Goal: Task Accomplishment & Management: Manage account settings

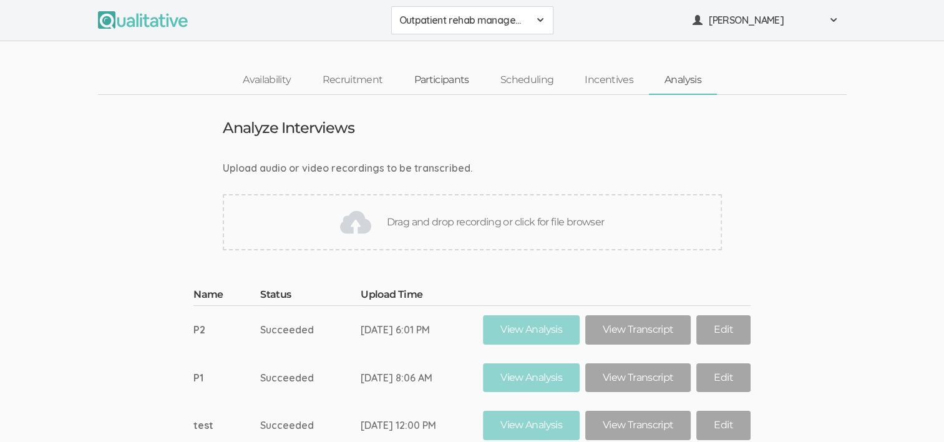
click at [442, 80] on link "Participants" at bounding box center [441, 80] width 86 height 27
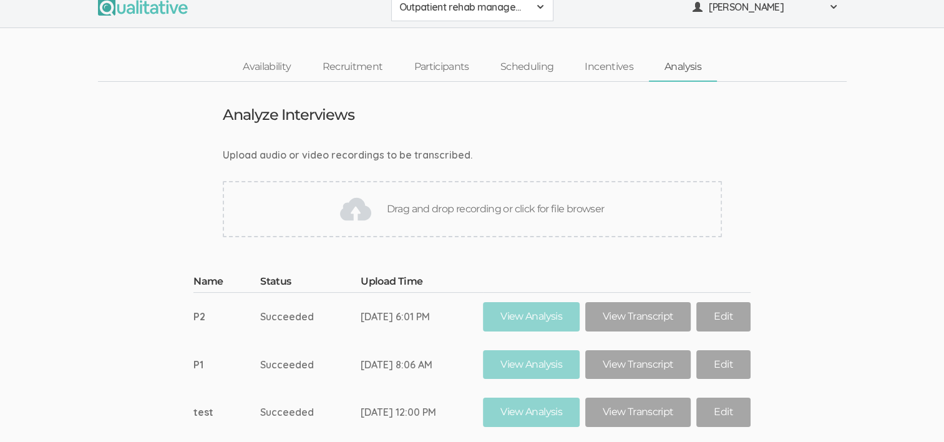
scroll to position [10, 0]
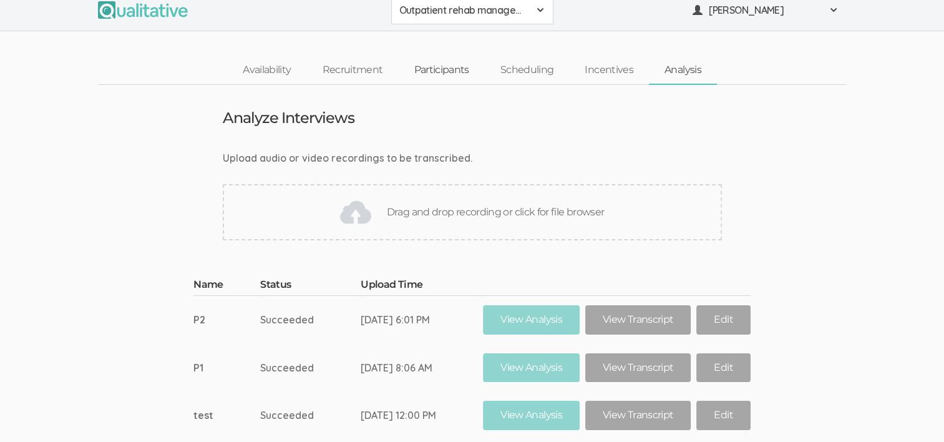
click at [434, 65] on link "Participants" at bounding box center [441, 70] width 86 height 27
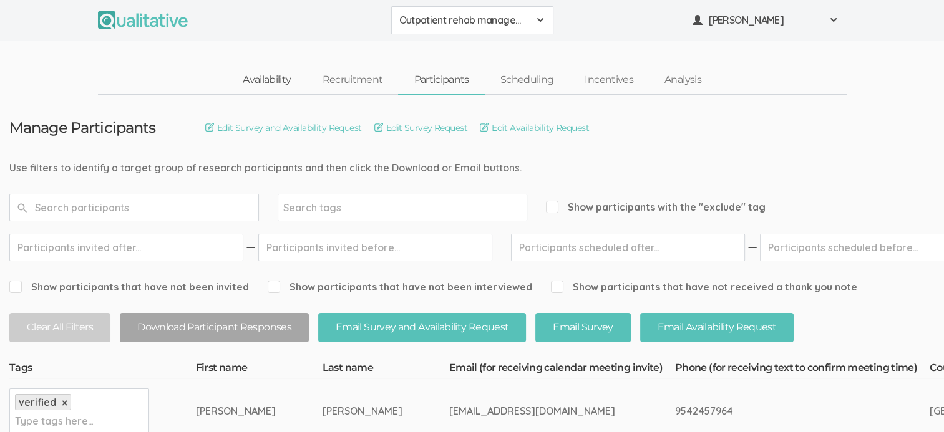
click at [263, 74] on link "Availability" at bounding box center [266, 80] width 79 height 27
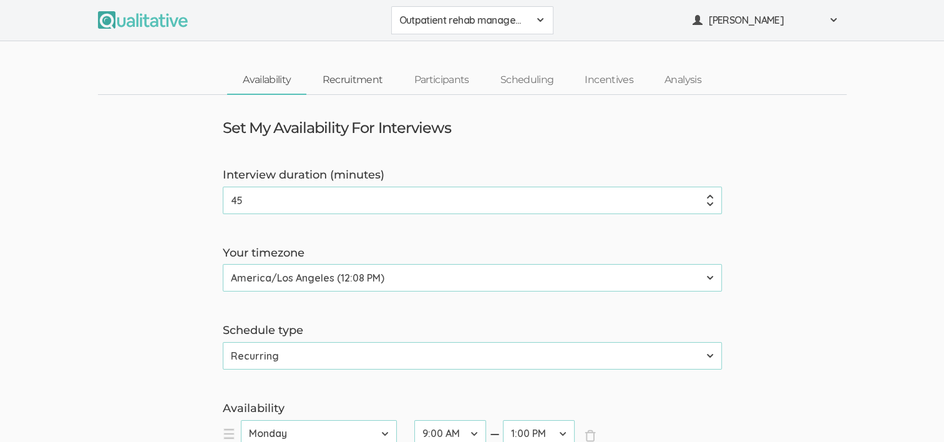
click at [354, 75] on link "Recruitment" at bounding box center [352, 80] width 92 height 27
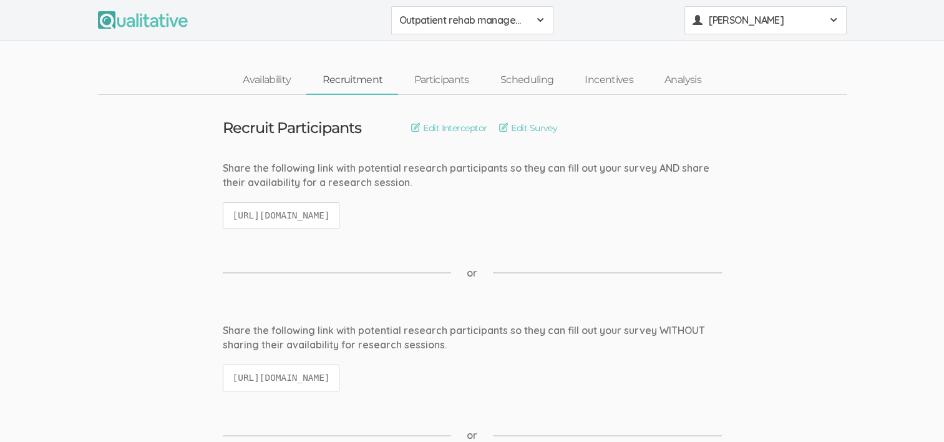
click at [740, 21] on span "[PERSON_NAME]" at bounding box center [764, 20] width 112 height 14
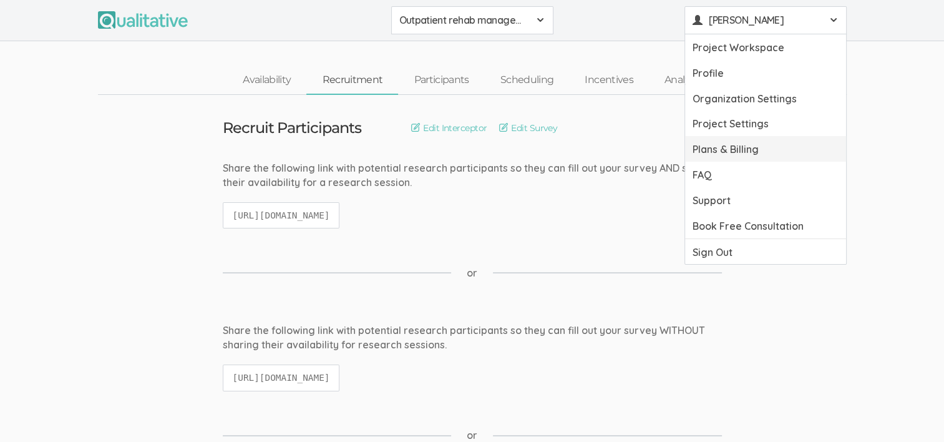
click at [697, 147] on link "Plans & Billing" at bounding box center [765, 149] width 161 height 26
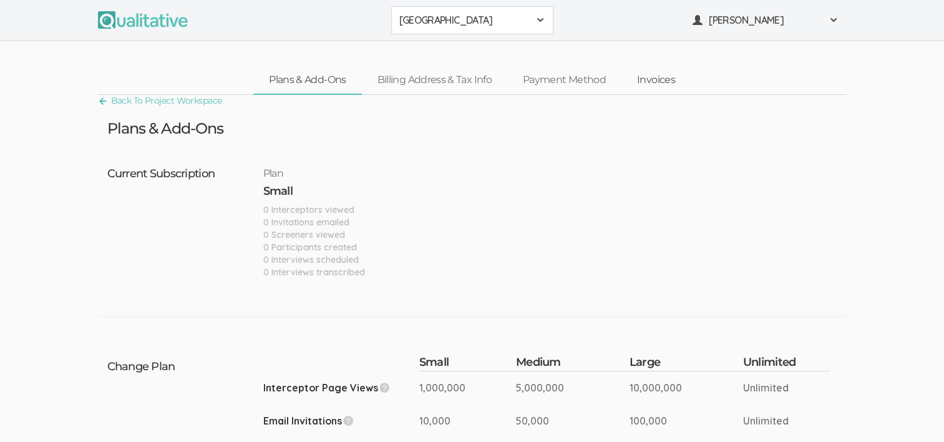
click at [653, 79] on link "Invoices" at bounding box center [655, 80] width 69 height 27
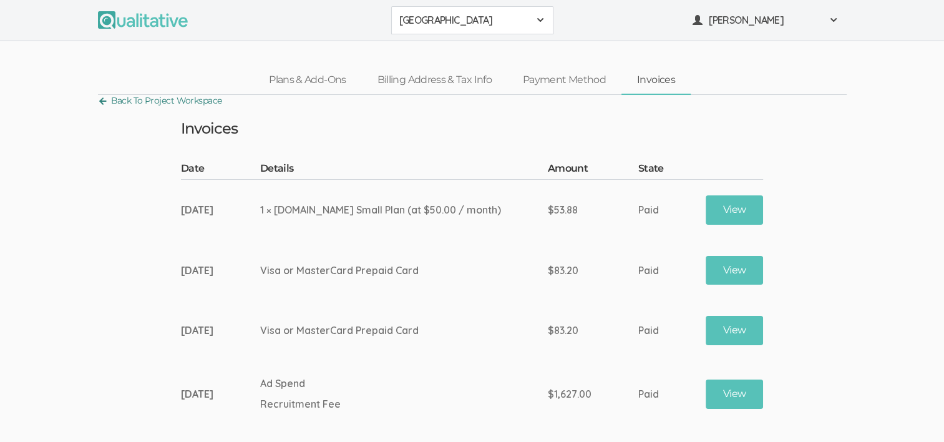
click at [208, 100] on link "Back To Project Workspace" at bounding box center [160, 100] width 124 height 17
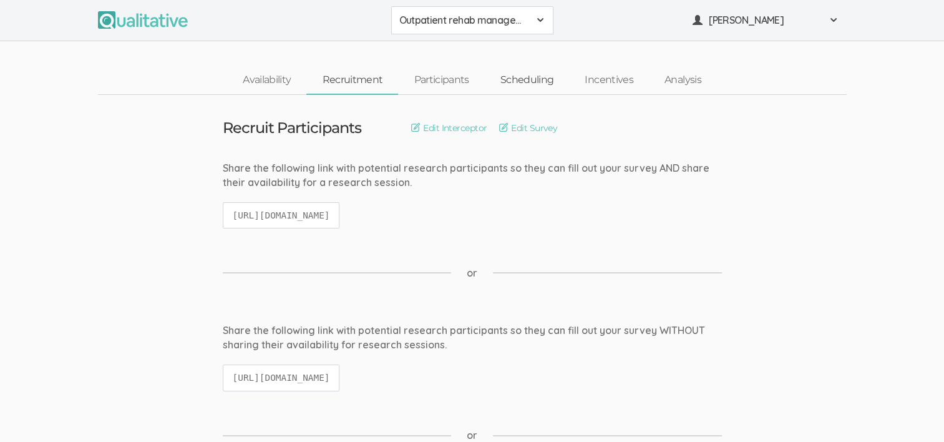
click at [532, 79] on link "Scheduling" at bounding box center [527, 80] width 85 height 27
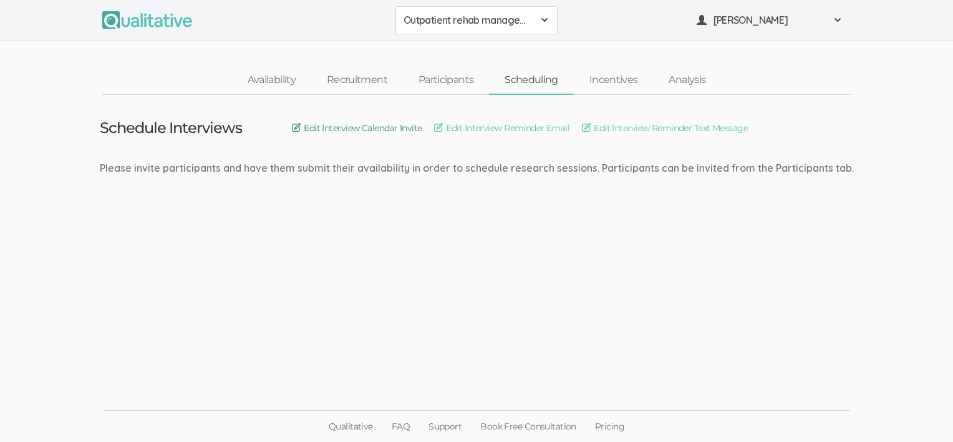
click at [362, 127] on link "Edit Interview Calendar Invite" at bounding box center [357, 128] width 130 height 14
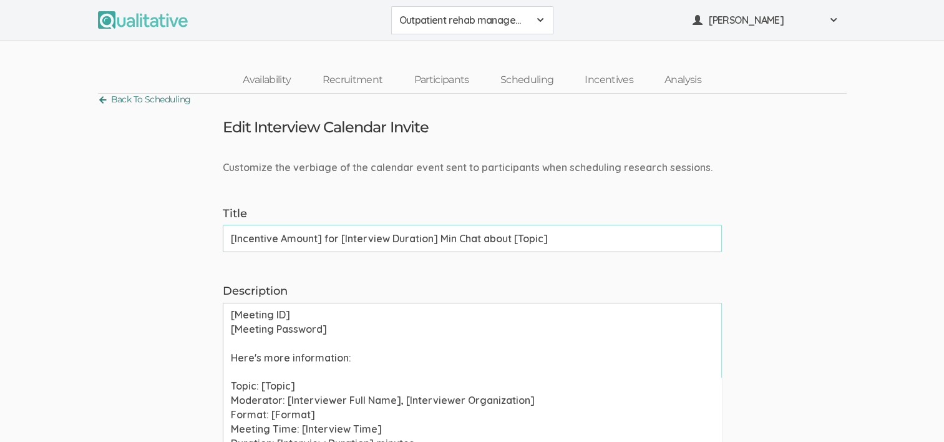
click at [128, 95] on link "Back To Scheduling" at bounding box center [144, 99] width 93 height 17
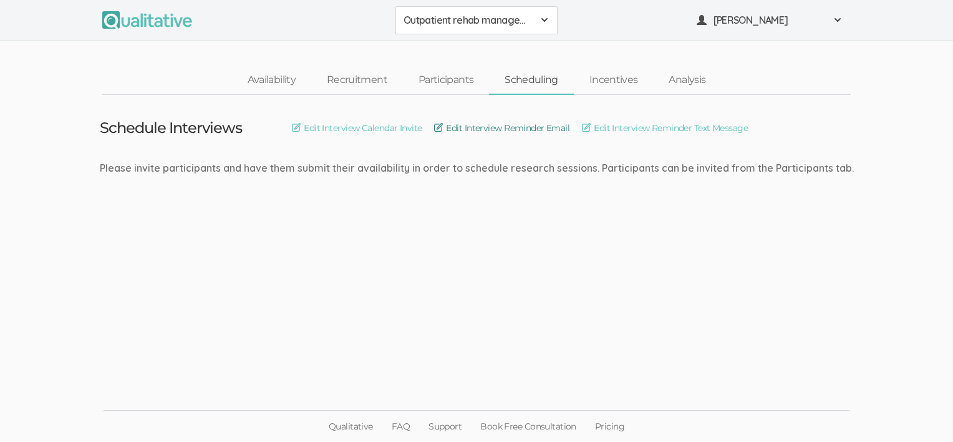
click at [539, 126] on link "Edit Interview Reminder Email" at bounding box center [501, 128] width 135 height 14
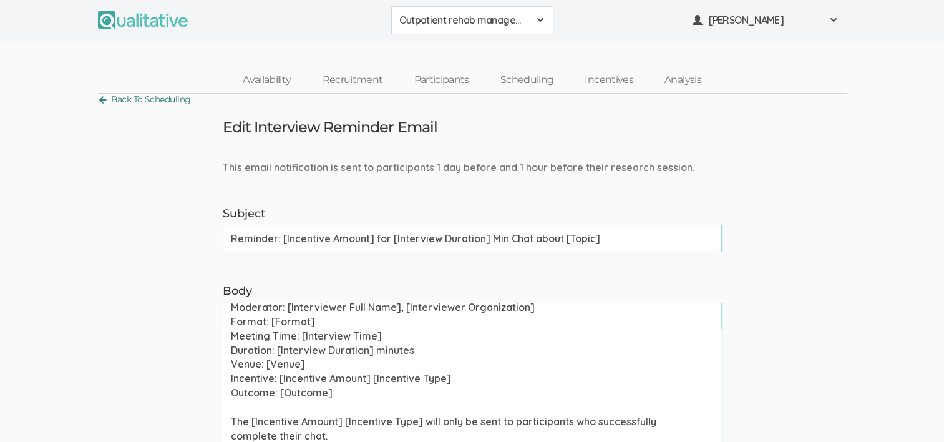
click at [173, 92] on link "Back To Scheduling" at bounding box center [144, 99] width 93 height 17
